Goal: Navigation & Orientation: Find specific page/section

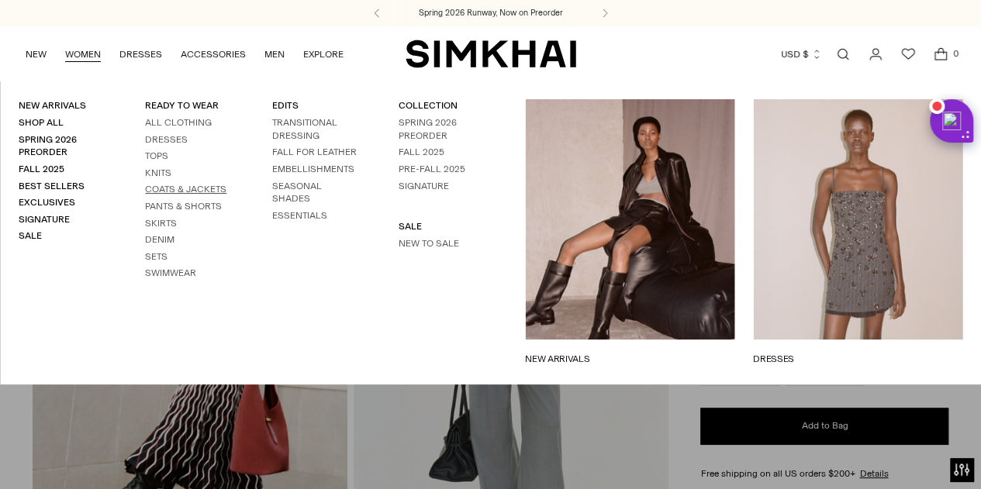
click at [166, 185] on link "Coats & Jackets" at bounding box center [185, 189] width 81 height 11
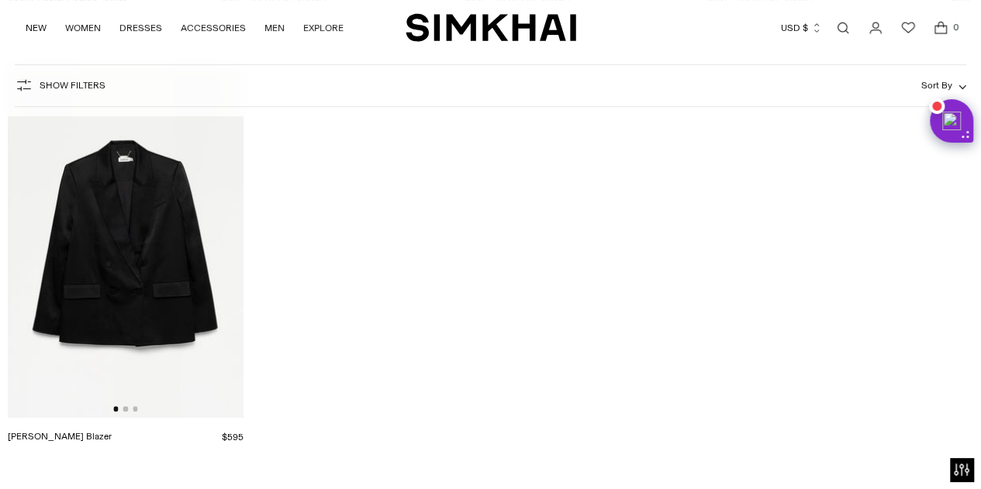
scroll to position [3412, 0]
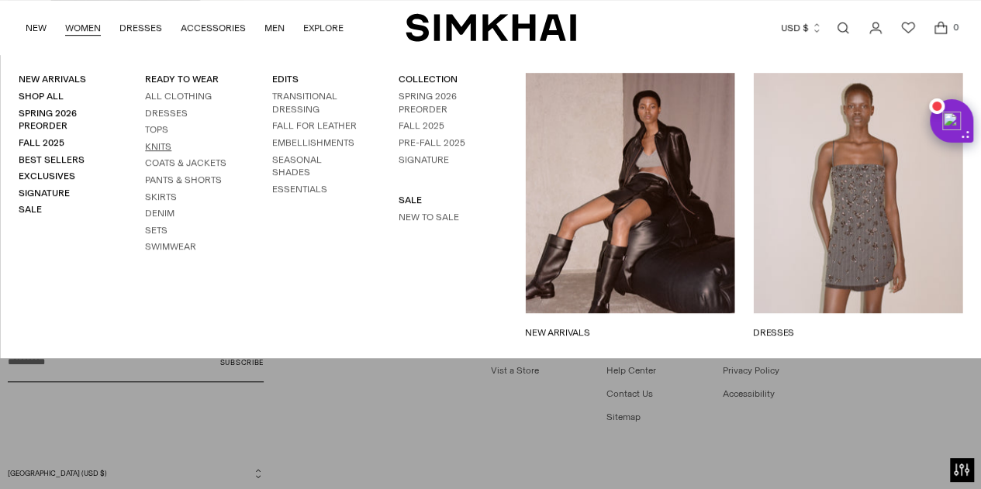
click at [162, 144] on link "Knits" at bounding box center [158, 146] width 26 height 11
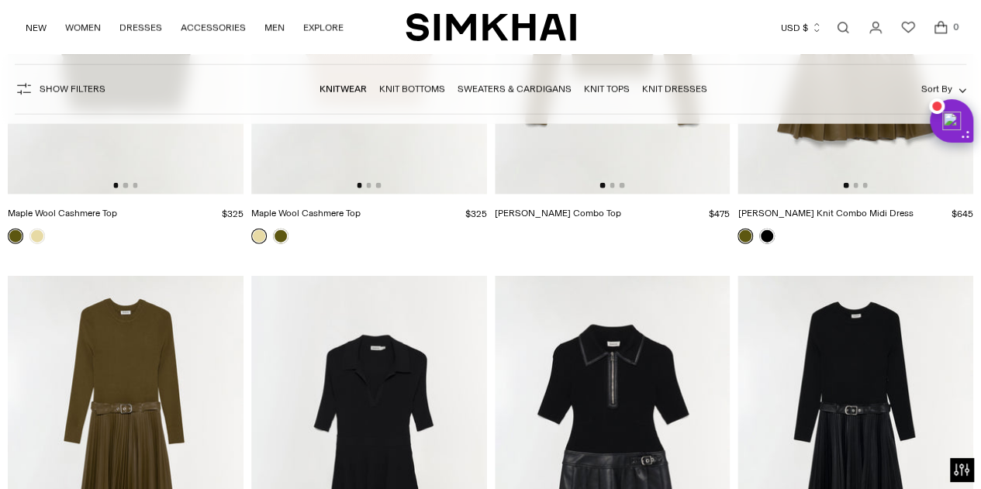
scroll to position [4962, 0]
